Goal: Task Accomplishment & Management: Use online tool/utility

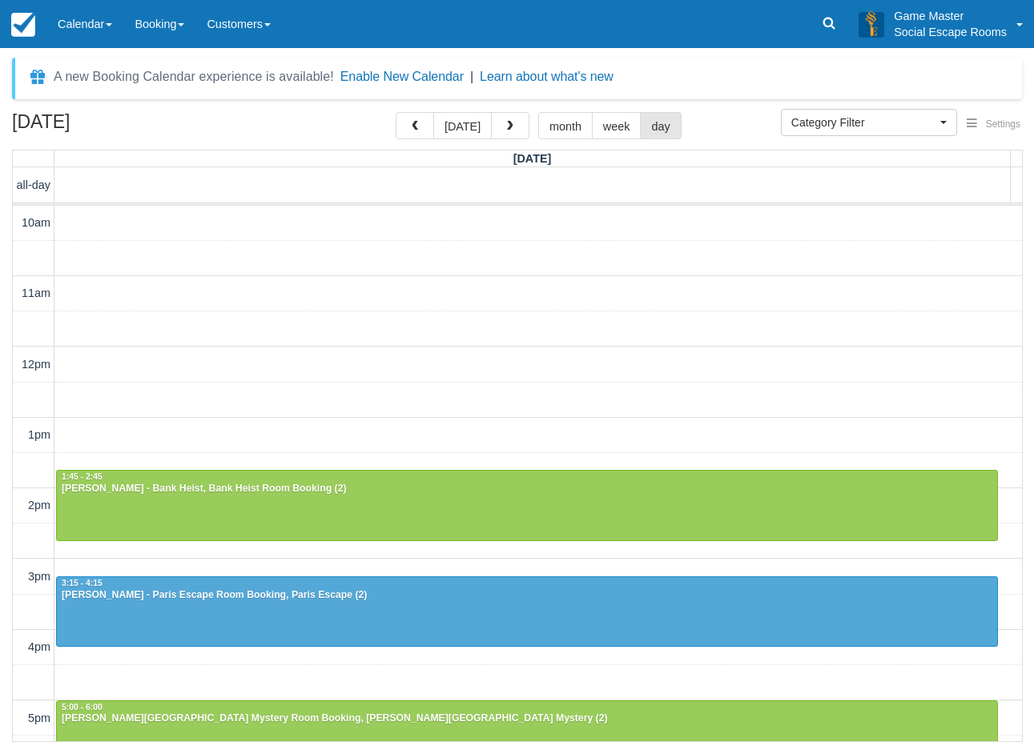
select select
click at [6, 568] on div "August 21, 2025 today month week day Thursday all-day 10am 11am 12pm 1pm 2pm 3p…" at bounding box center [517, 427] width 1034 height 630
click at [84, 24] on link "Calendar" at bounding box center [84, 24] width 77 height 48
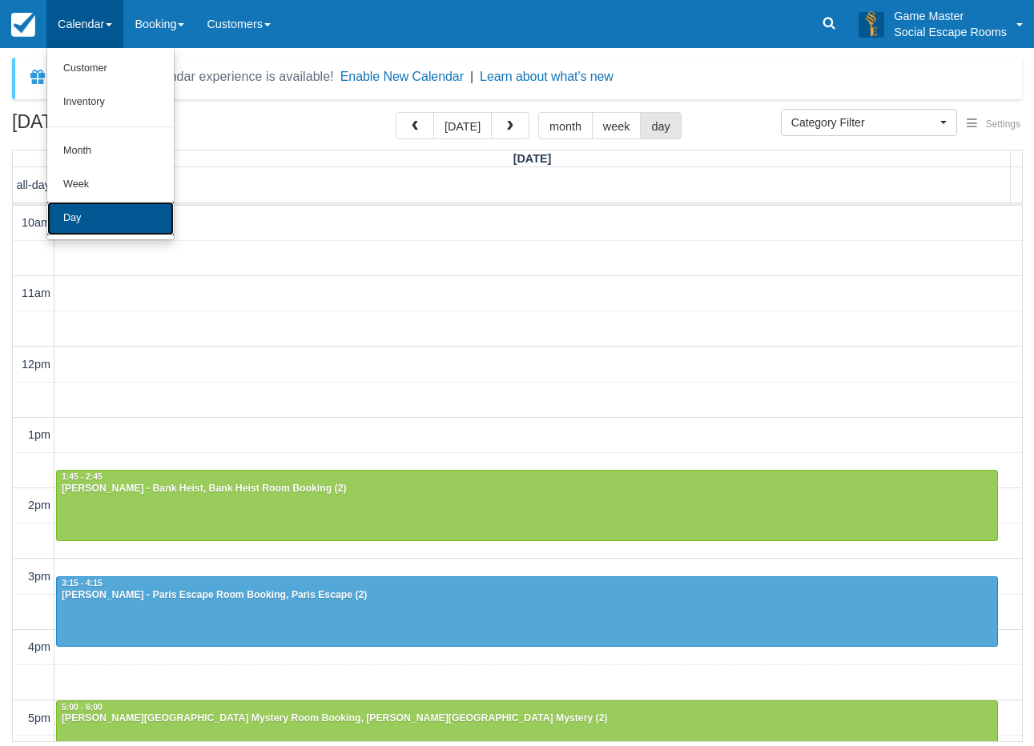
click at [109, 215] on link "Day" at bounding box center [110, 219] width 126 height 34
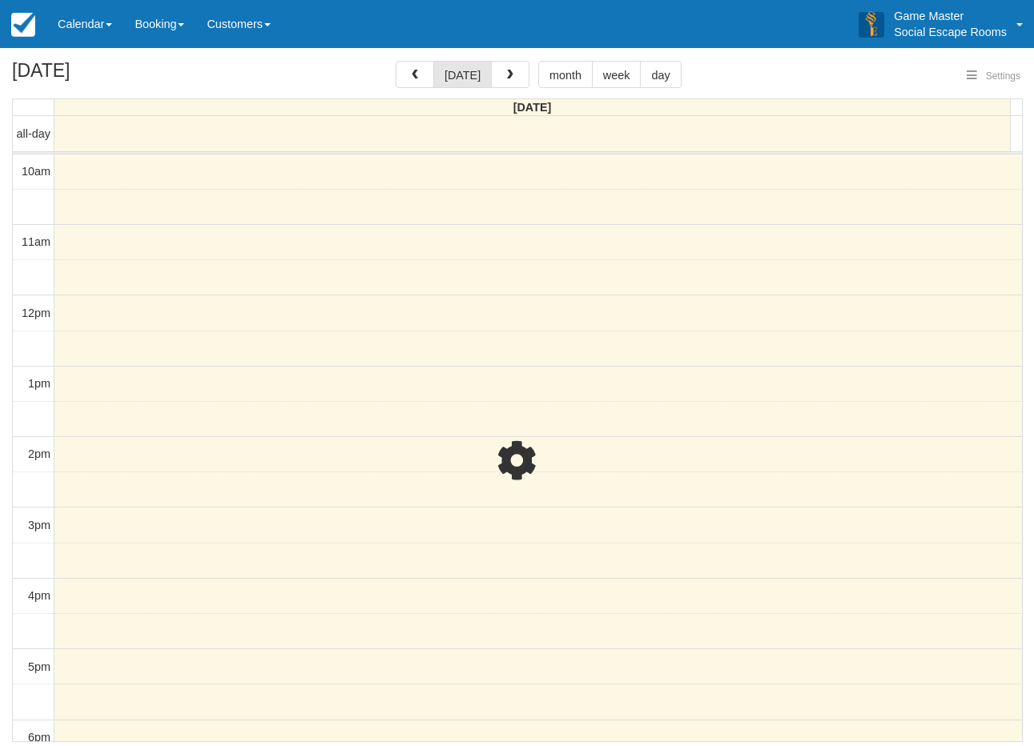
select select
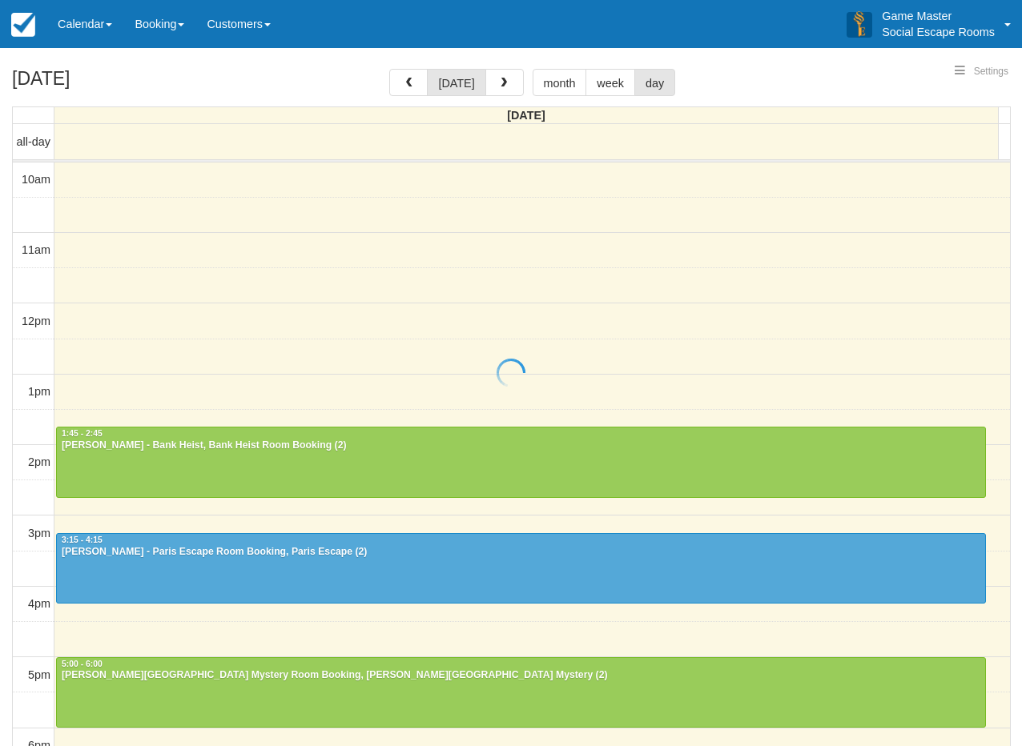
select select
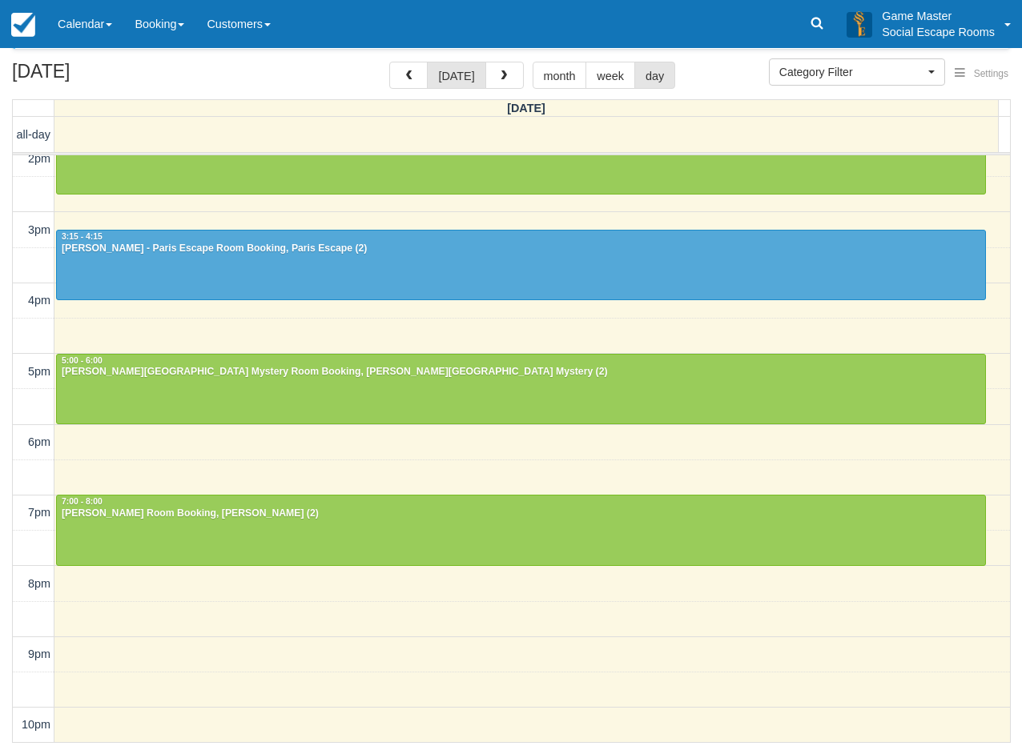
scroll to position [51, 0]
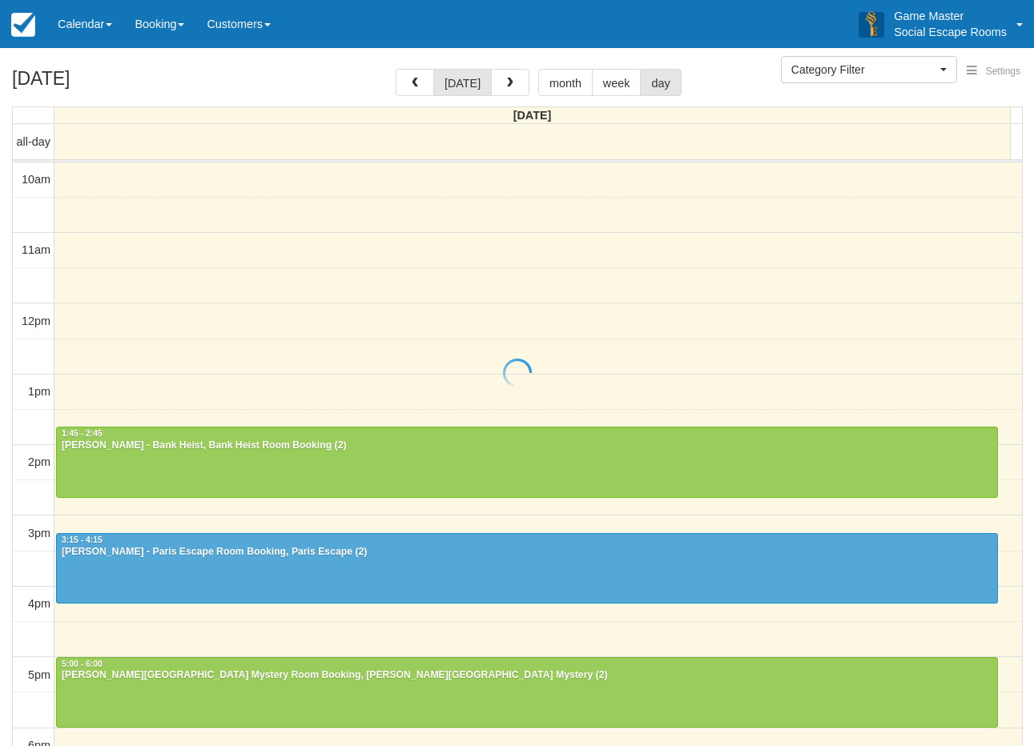
select select
